Goal: Obtain resource: Download file/media

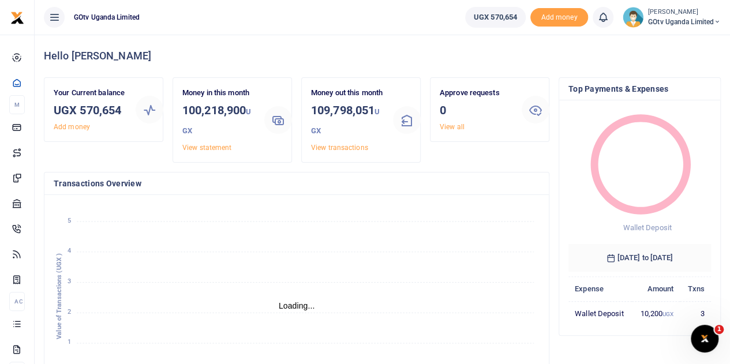
click at [704, 22] on span "GOtv Uganda Limited" at bounding box center [684, 22] width 73 height 10
click at [675, 46] on link "Switch accounts" at bounding box center [677, 42] width 91 height 16
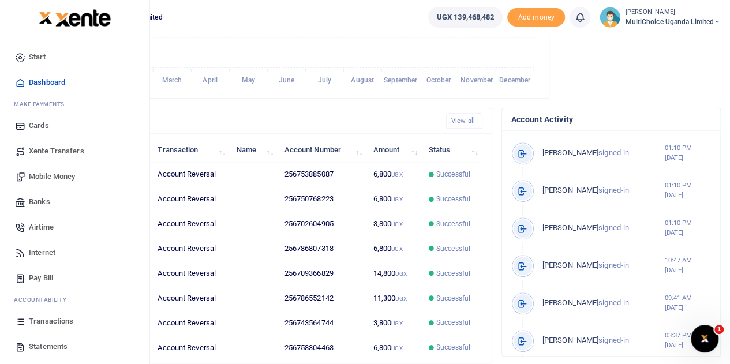
scroll to position [288, 0]
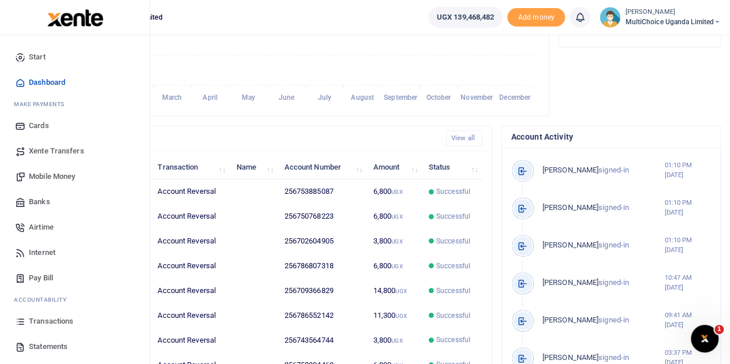
click at [59, 319] on span "Transactions" at bounding box center [51, 322] width 44 height 12
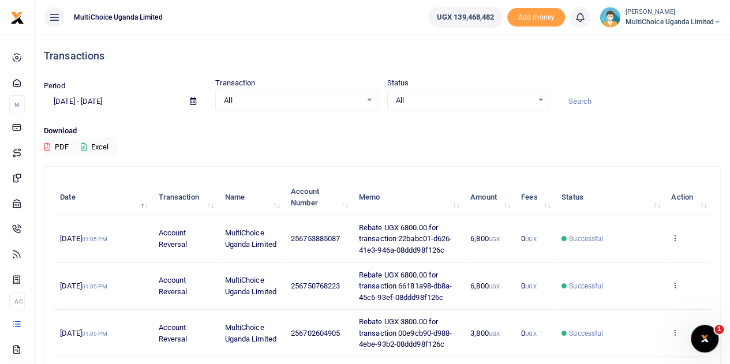
click at [539, 102] on div at bounding box center [365, 182] width 730 height 364
click at [541, 102] on div "All Select an option..." at bounding box center [468, 100] width 161 height 13
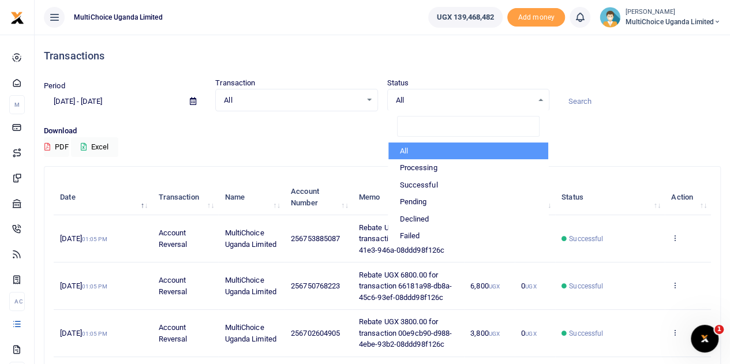
click at [649, 149] on div "Download PDF Excel" at bounding box center [382, 141] width 677 height 32
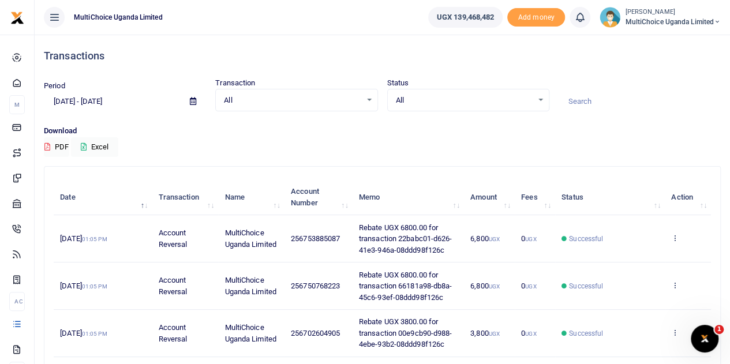
click at [192, 98] on icon at bounding box center [193, 100] width 6 height 7
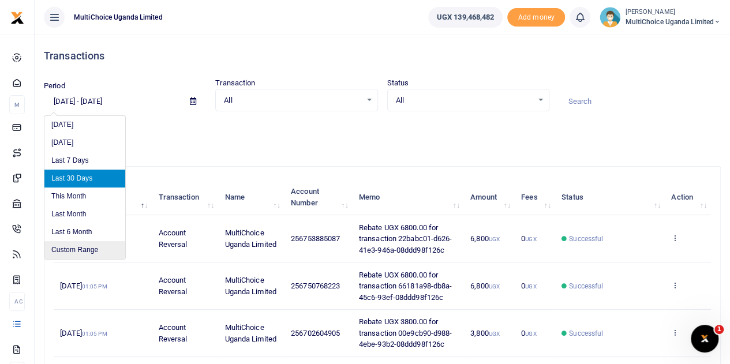
click at [91, 248] on li "Custom Range" at bounding box center [84, 250] width 81 height 18
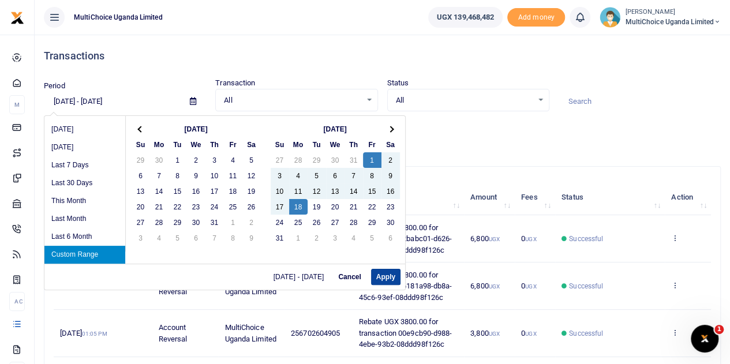
click at [373, 275] on button "Apply" at bounding box center [385, 277] width 29 height 16
type input "[DATE] - [DATE]"
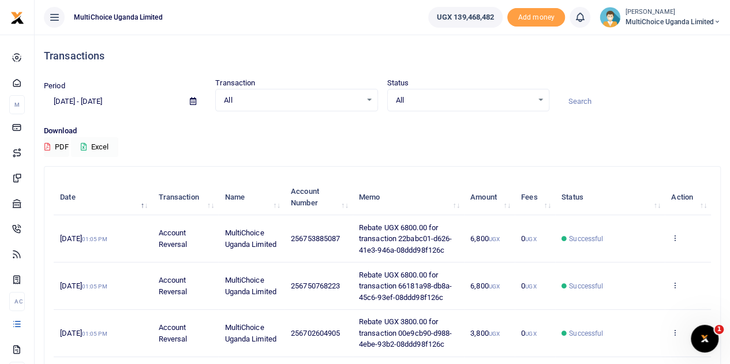
click at [86, 145] on icon at bounding box center [84, 146] width 6 height 7
